Goal: Find specific page/section: Find specific page/section

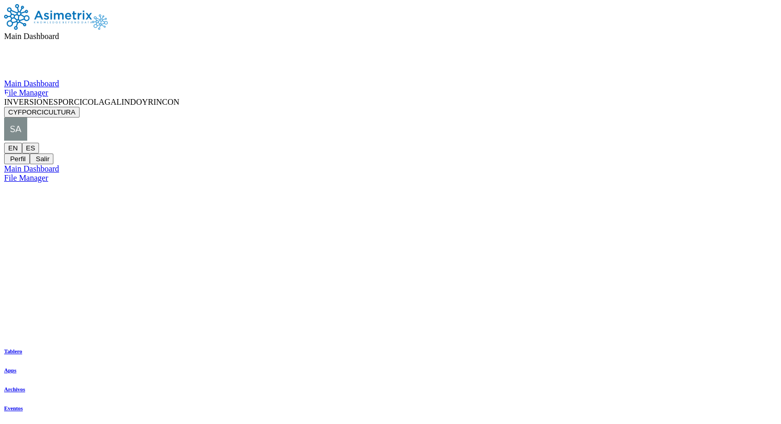
click at [4, 143] on icon at bounding box center [4, 143] width 0 height 0
click at [534, 130] on div "Main Dashboard Main Dashboard File Manager INVERSIONESPORCICOLAGALINDOYRINCON C…" at bounding box center [390, 93] width 773 height 179
click at [59, 32] on icon at bounding box center [59, 36] width 0 height 9
click at [390, 98] on div "Main Dashboard File Manager" at bounding box center [390, 88] width 773 height 18
click at [179, 98] on icon at bounding box center [179, 102] width 0 height 9
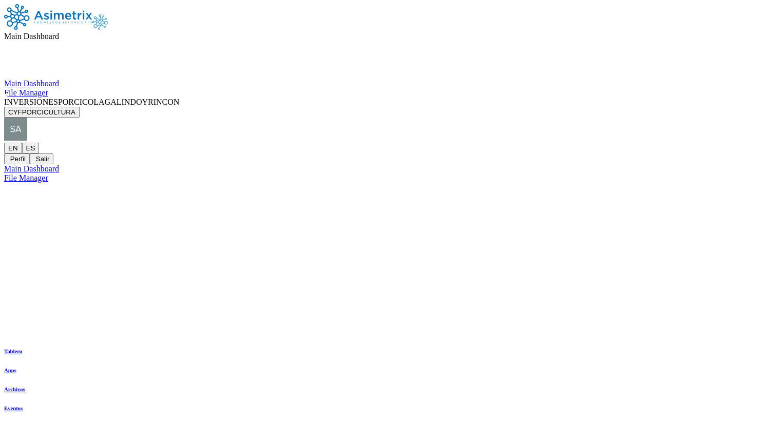
click at [80, 107] on button "CYFPORCICULTURA" at bounding box center [41, 112] width 75 height 11
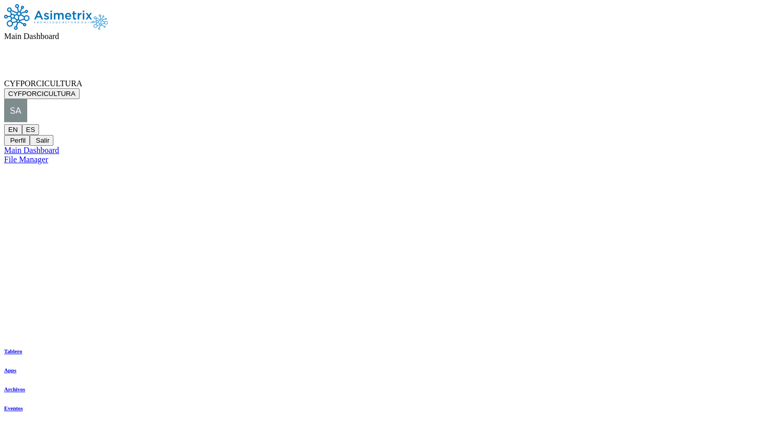
click at [59, 32] on icon at bounding box center [59, 36] width 0 height 9
